Goal: Task Accomplishment & Management: Use online tool/utility

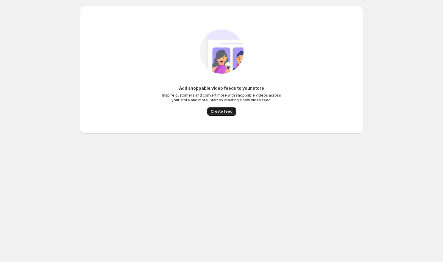
click at [219, 109] on button "Create feed" at bounding box center [221, 111] width 29 height 8
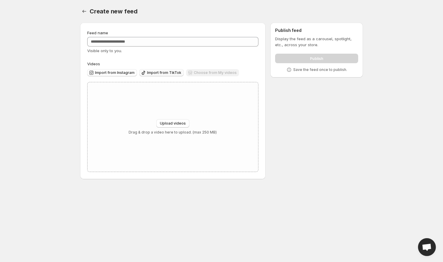
click at [155, 70] on button "Import from TikTok" at bounding box center [161, 72] width 44 height 7
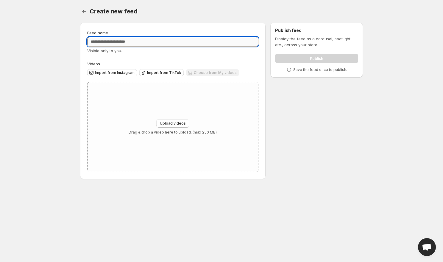
click at [124, 40] on input "Feed name" at bounding box center [172, 42] width 171 height 10
type input "*********"
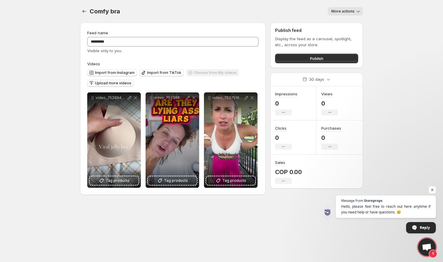
click at [98, 84] on span "Upload more videos" at bounding box center [113, 83] width 36 height 5
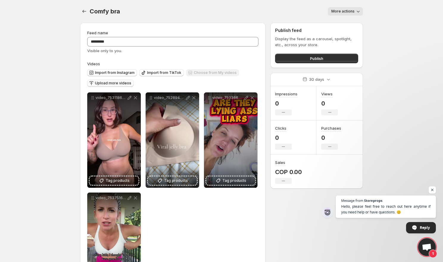
click at [110, 82] on span "Upload more videos" at bounding box center [113, 83] width 36 height 5
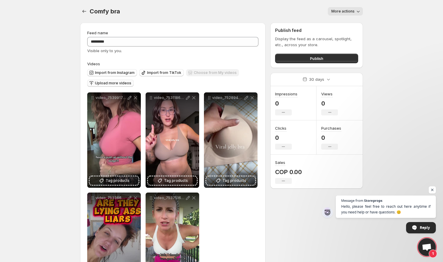
click at [103, 82] on span "Upload more videos" at bounding box center [113, 83] width 36 height 5
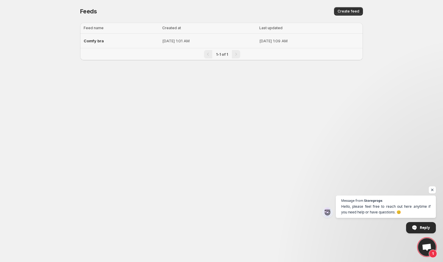
click at [162, 40] on p "[DATE] 1:01 AM" at bounding box center [209, 41] width 94 height 6
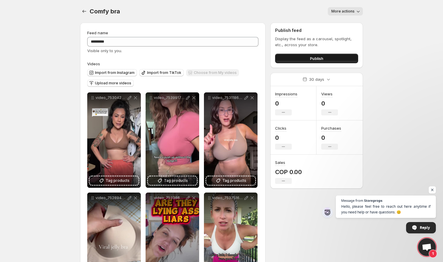
click at [330, 55] on button "Publish" at bounding box center [316, 59] width 83 height 10
click at [292, 60] on button "Publish" at bounding box center [316, 59] width 83 height 10
click at [88, 15] on button "Settings" at bounding box center [84, 11] width 8 height 8
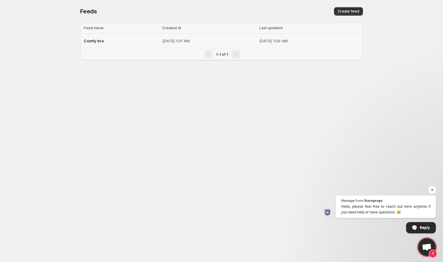
click at [270, 38] on p "[DATE] 1:09 AM" at bounding box center [309, 41] width 100 height 6
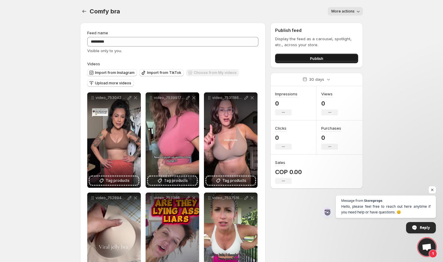
click at [291, 58] on button "Publish" at bounding box center [316, 59] width 83 height 10
